Goal: Contribute content: Add original content to the website for others to see

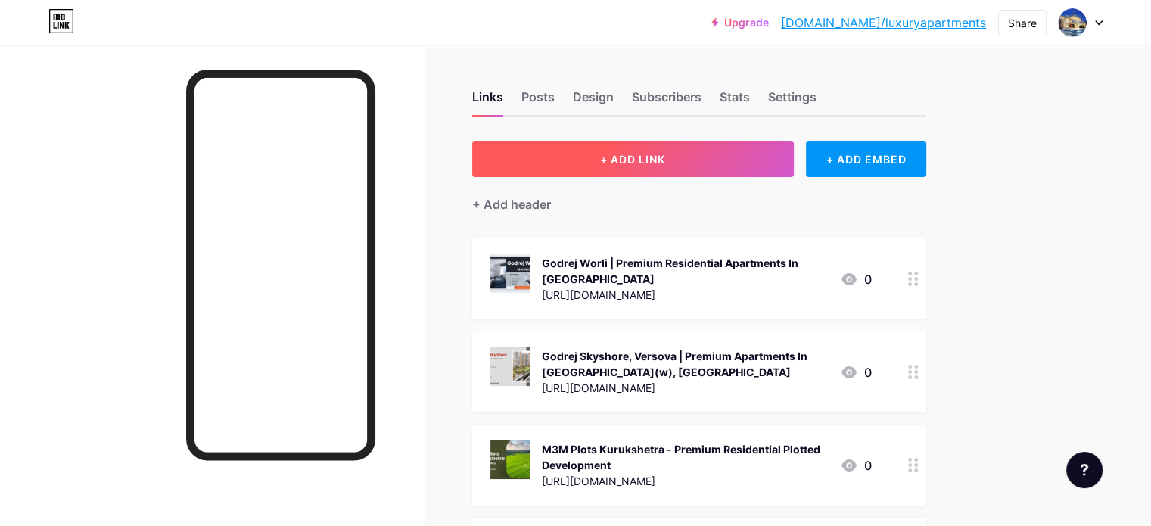
click at [665, 154] on span "+ ADD LINK" at bounding box center [632, 159] width 65 height 13
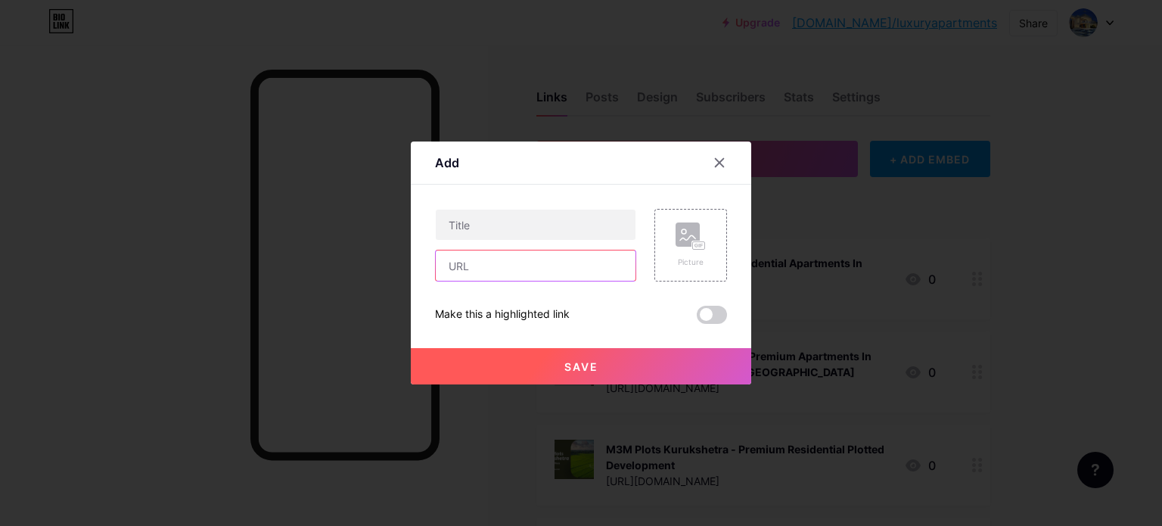
click at [494, 268] on input "text" at bounding box center [536, 265] width 200 height 30
paste input "[URL][DOMAIN_NAME]"
type input "[URL][DOMAIN_NAME]"
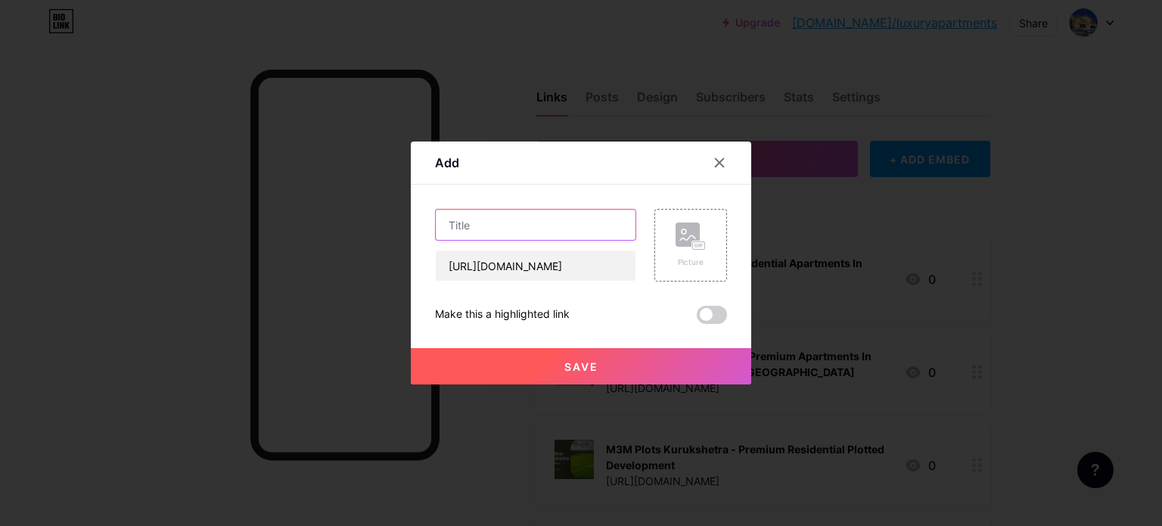
click at [573, 238] on input "text" at bounding box center [536, 225] width 200 height 30
paste input "[PERSON_NAME] - Upcoming Apartments in [GEOGRAPHIC_DATA]"
type input "[PERSON_NAME] - Upcoming Apartments in [GEOGRAPHIC_DATA]"
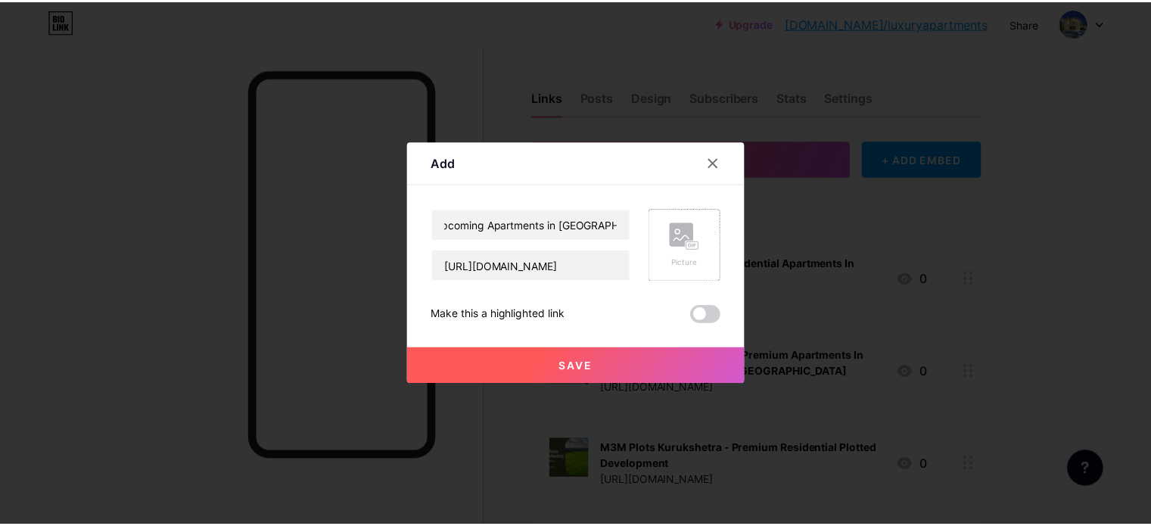
scroll to position [0, 0]
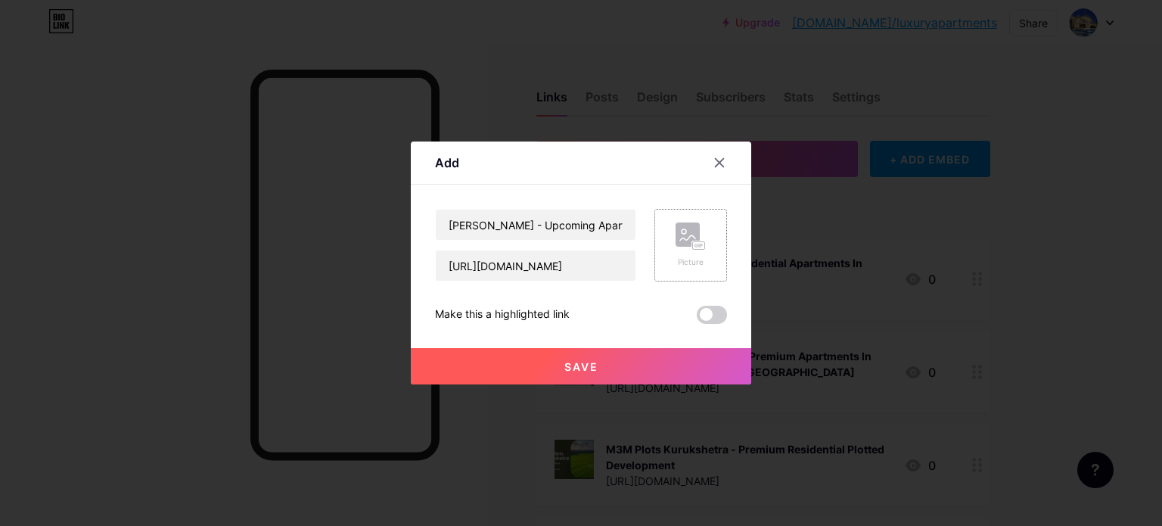
click at [687, 253] on div "Picture" at bounding box center [691, 244] width 30 height 45
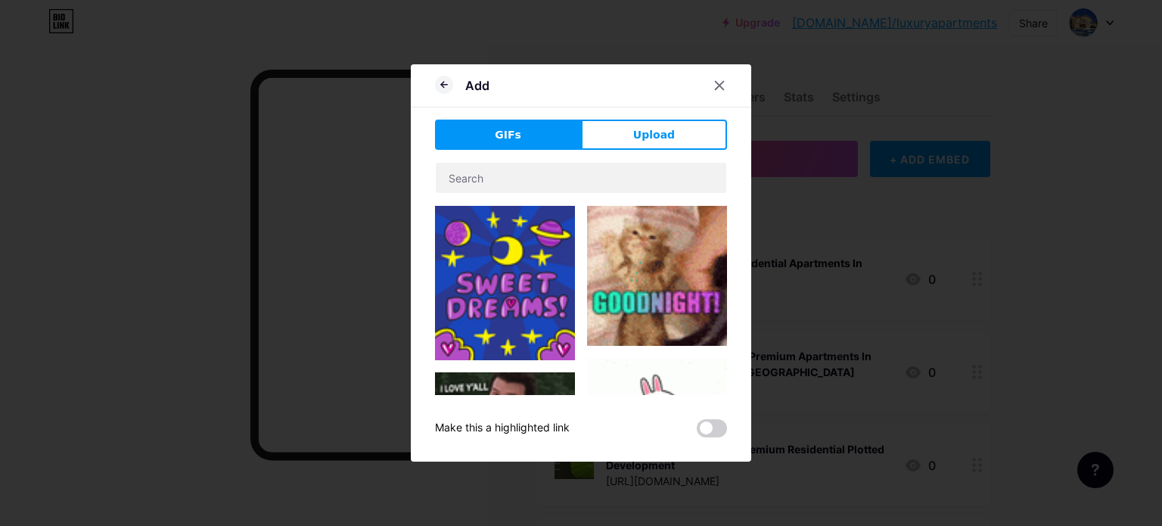
click at [628, 133] on button "Upload" at bounding box center [654, 135] width 146 height 30
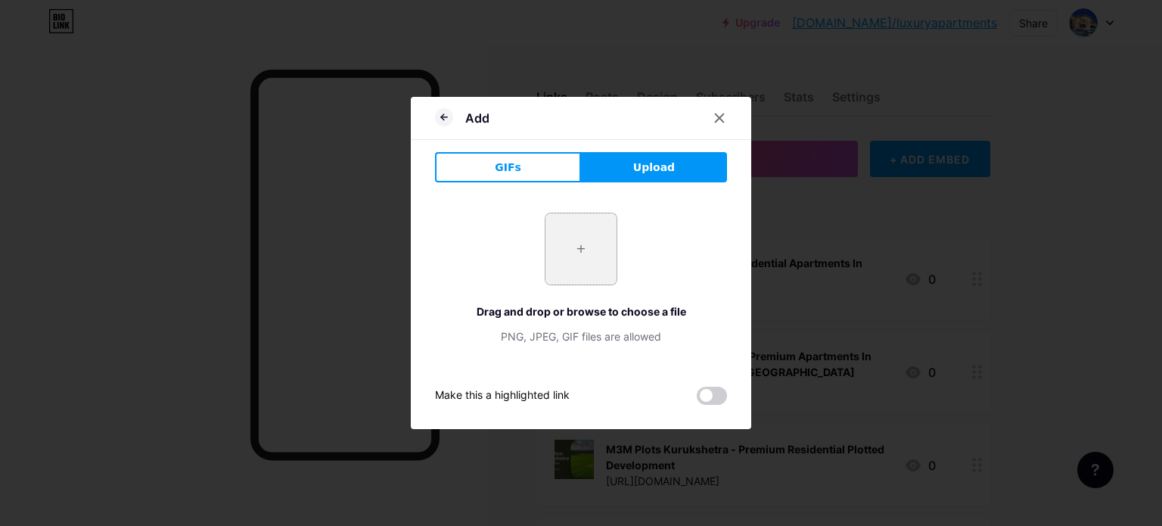
click at [581, 250] on input "file" at bounding box center [581, 248] width 71 height 71
type input "C:\fakepath\2.jpg"
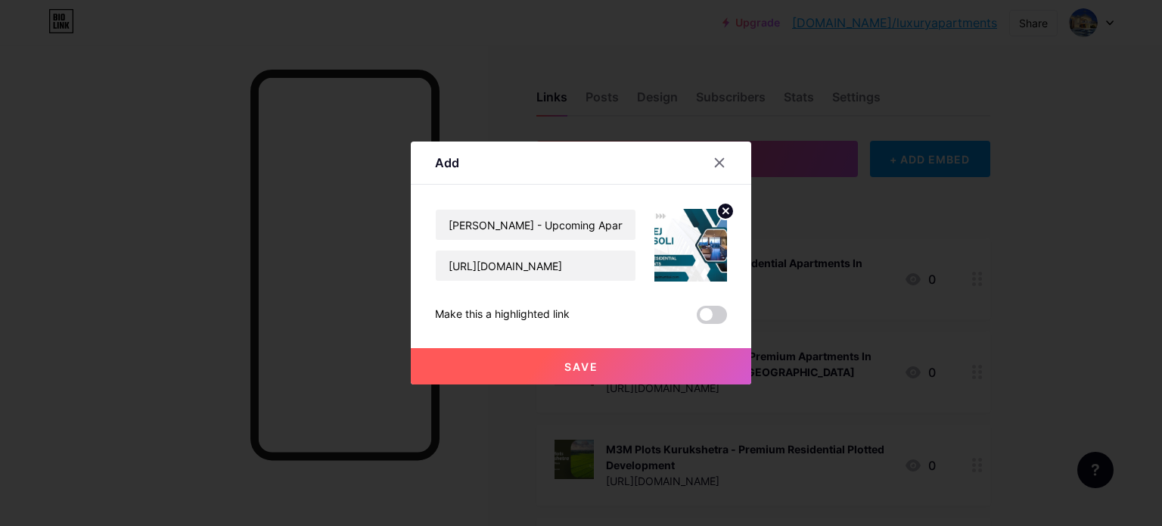
click at [602, 361] on button "Save" at bounding box center [581, 366] width 340 height 36
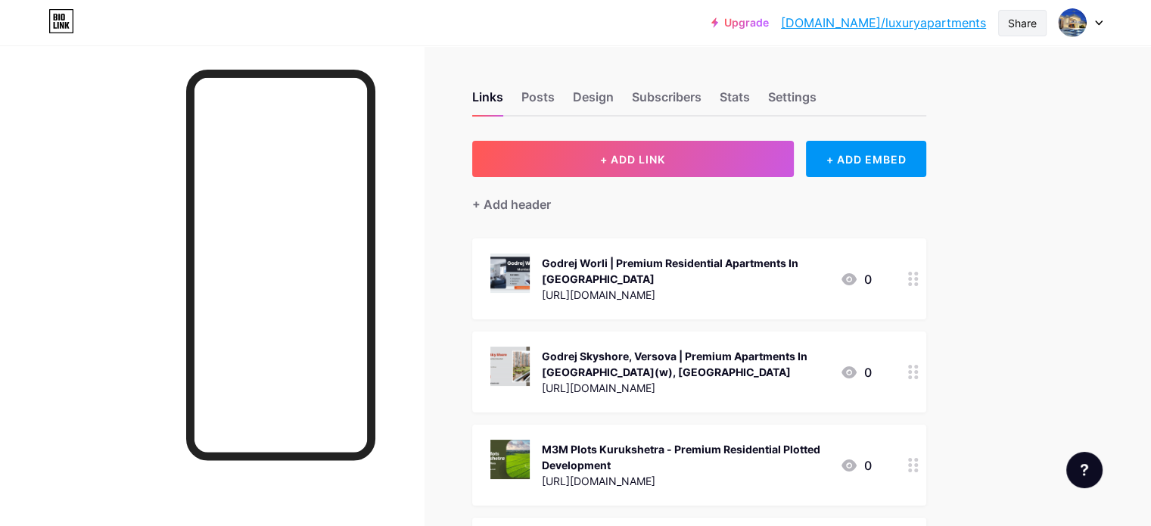
click at [1034, 32] on div "Share" at bounding box center [1022, 23] width 48 height 26
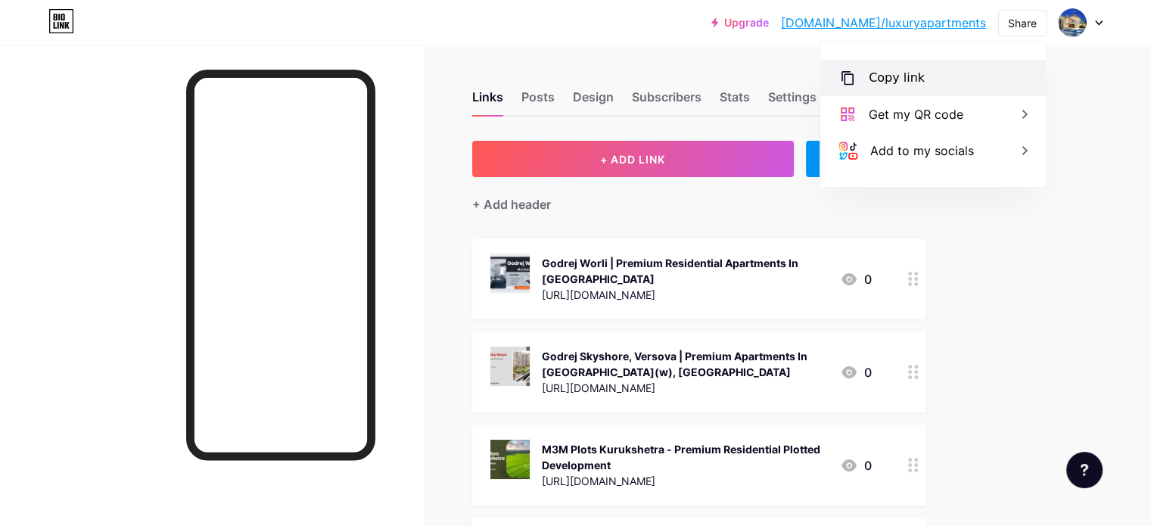
click at [903, 82] on div "Copy link" at bounding box center [897, 78] width 56 height 18
